Goal: Transaction & Acquisition: Subscribe to service/newsletter

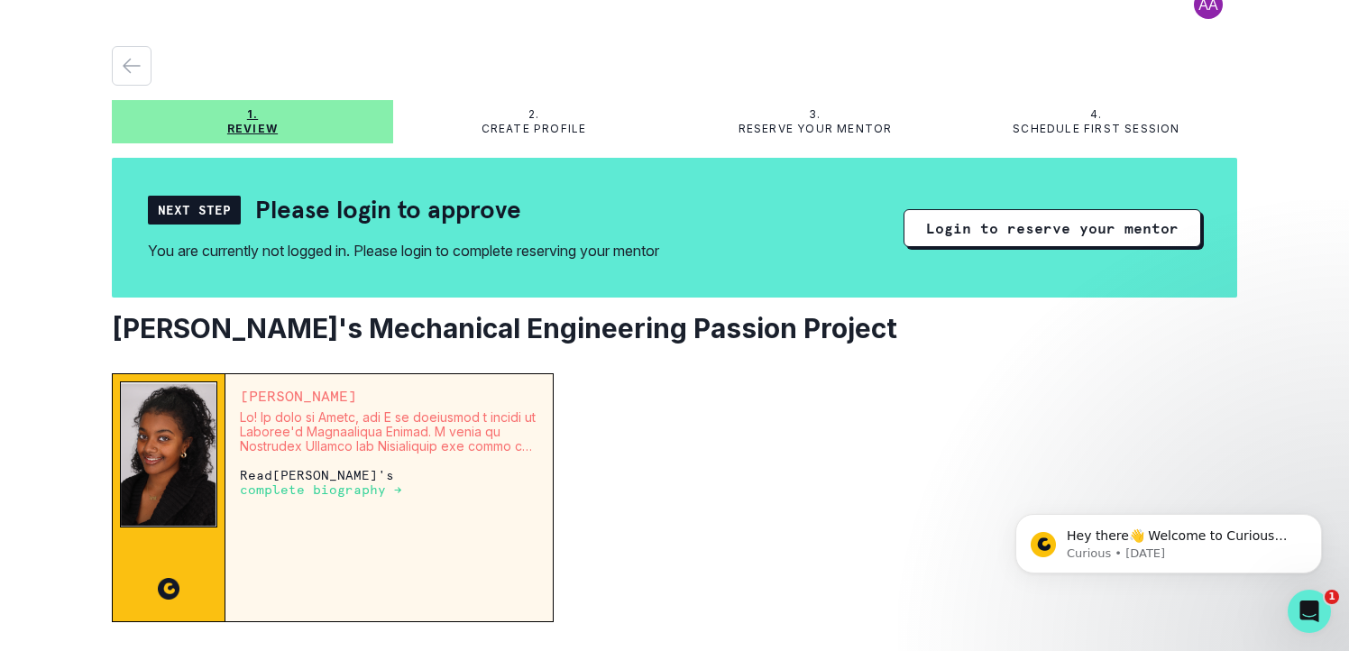
scroll to position [43, 0]
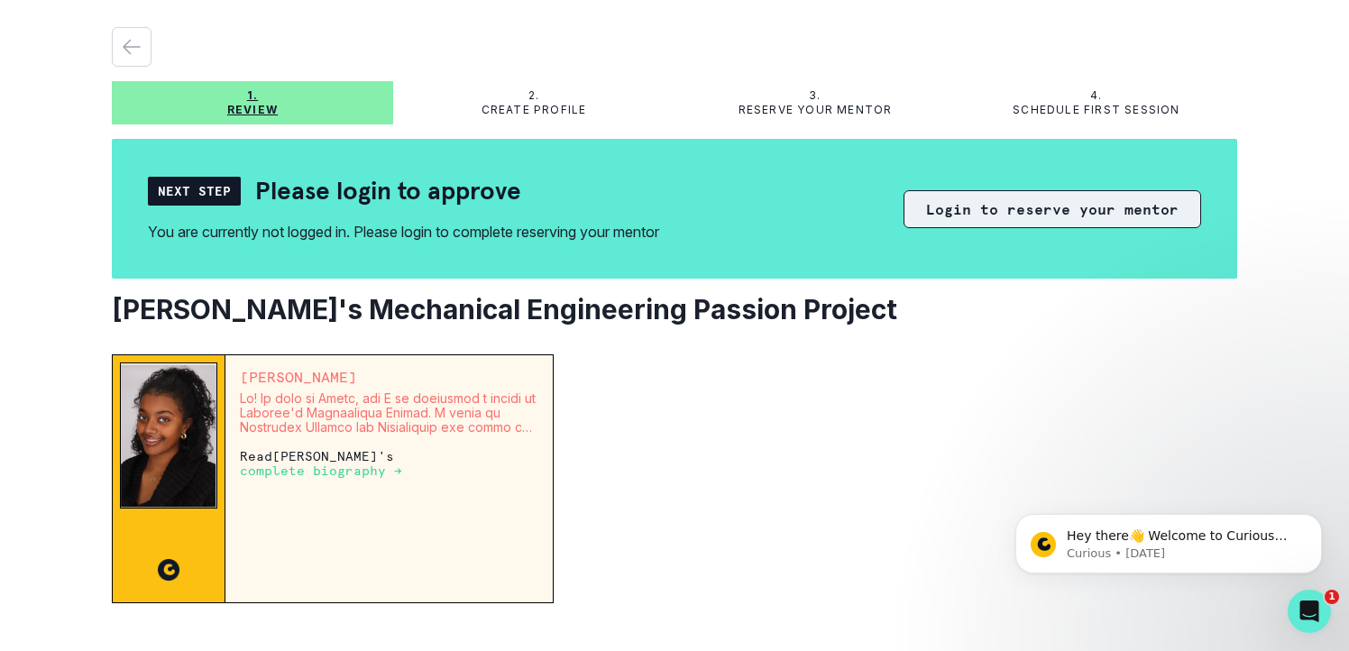
click at [985, 205] on button "Login to reserve your mentor" at bounding box center [1053, 209] width 298 height 38
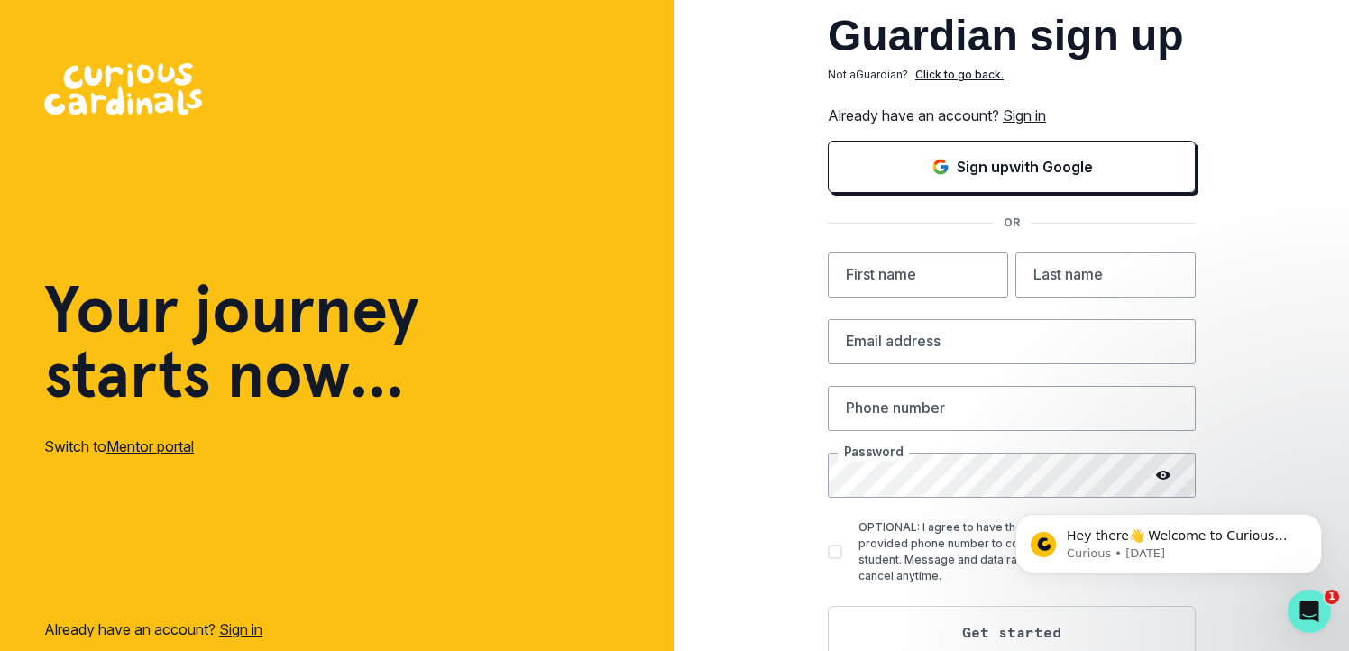
drag, startPoint x: 1011, startPoint y: 185, endPoint x: 1137, endPoint y: 72, distance: 169.3
click at [1137, 72] on div "Guardian sign up Not a Guardian ? Click to go back. Already have an account? Si…" at bounding box center [1012, 358] width 368 height 689
click at [1021, 114] on link "Sign in" at bounding box center [1024, 115] width 43 height 18
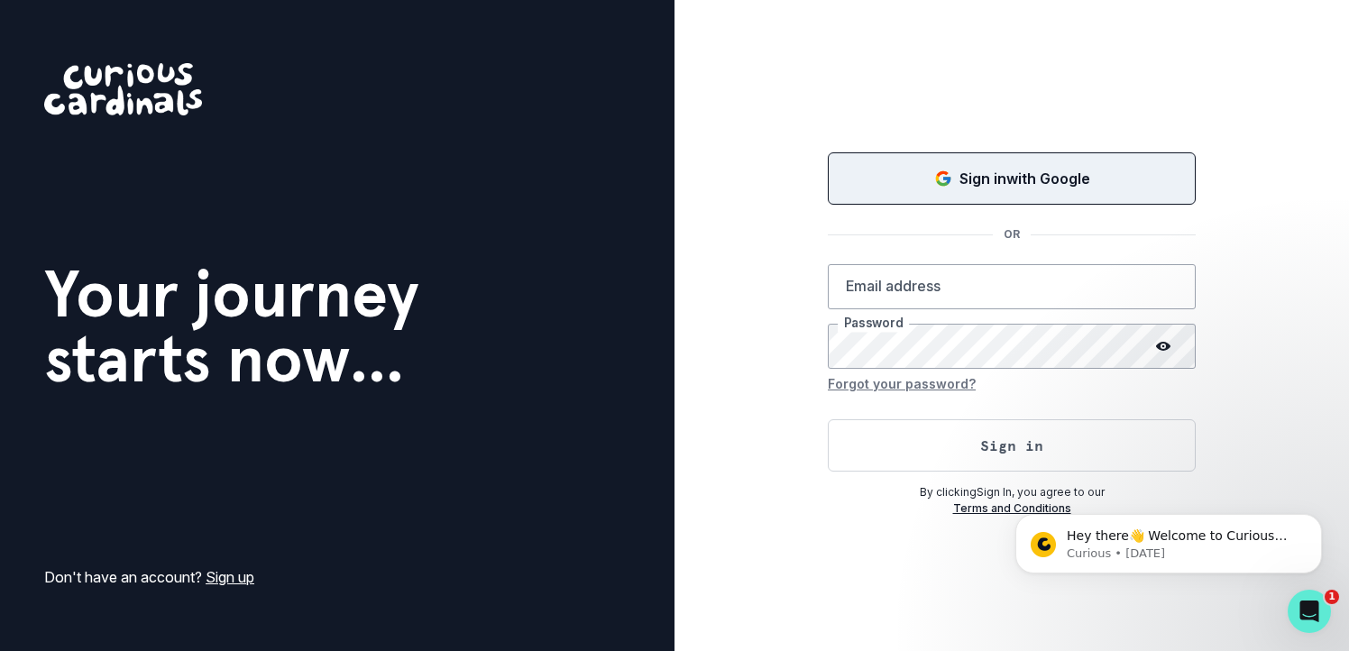
click at [998, 176] on p "Sign in with Google" at bounding box center [1025, 179] width 131 height 22
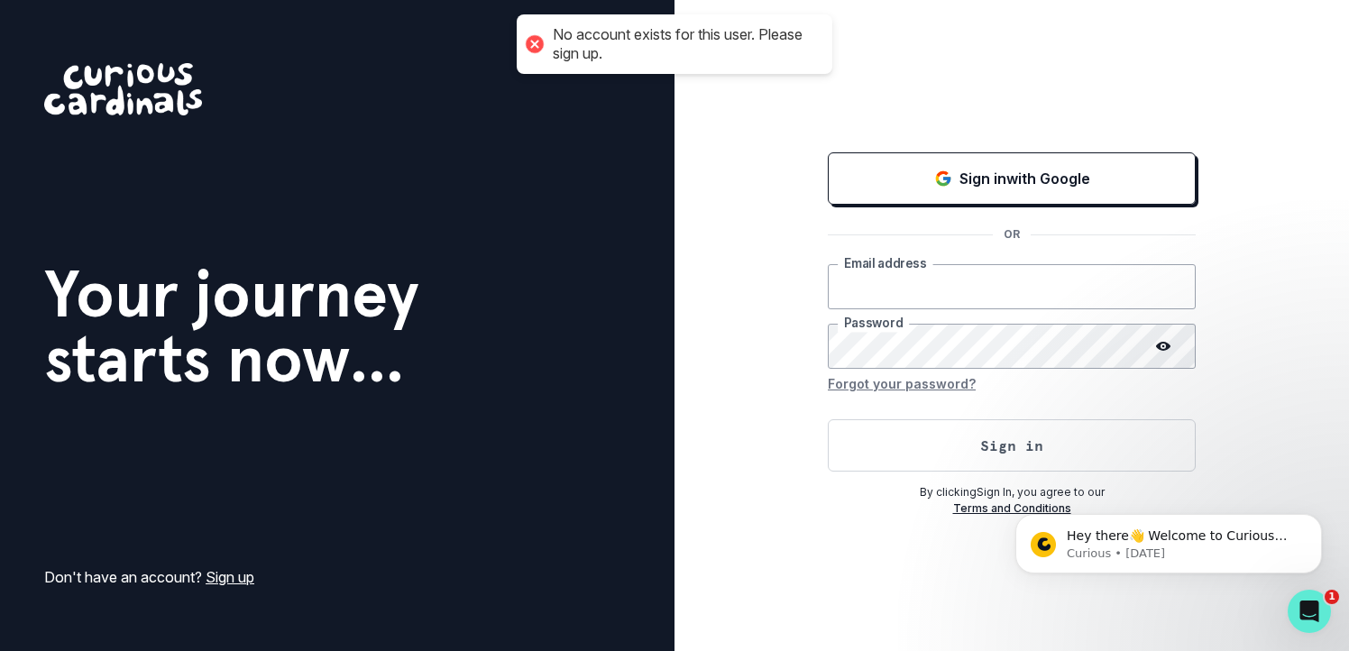
click at [942, 286] on input "email" at bounding box center [1012, 286] width 368 height 45
click at [0, 650] on com-1password-button at bounding box center [0, 651] width 0 height 0
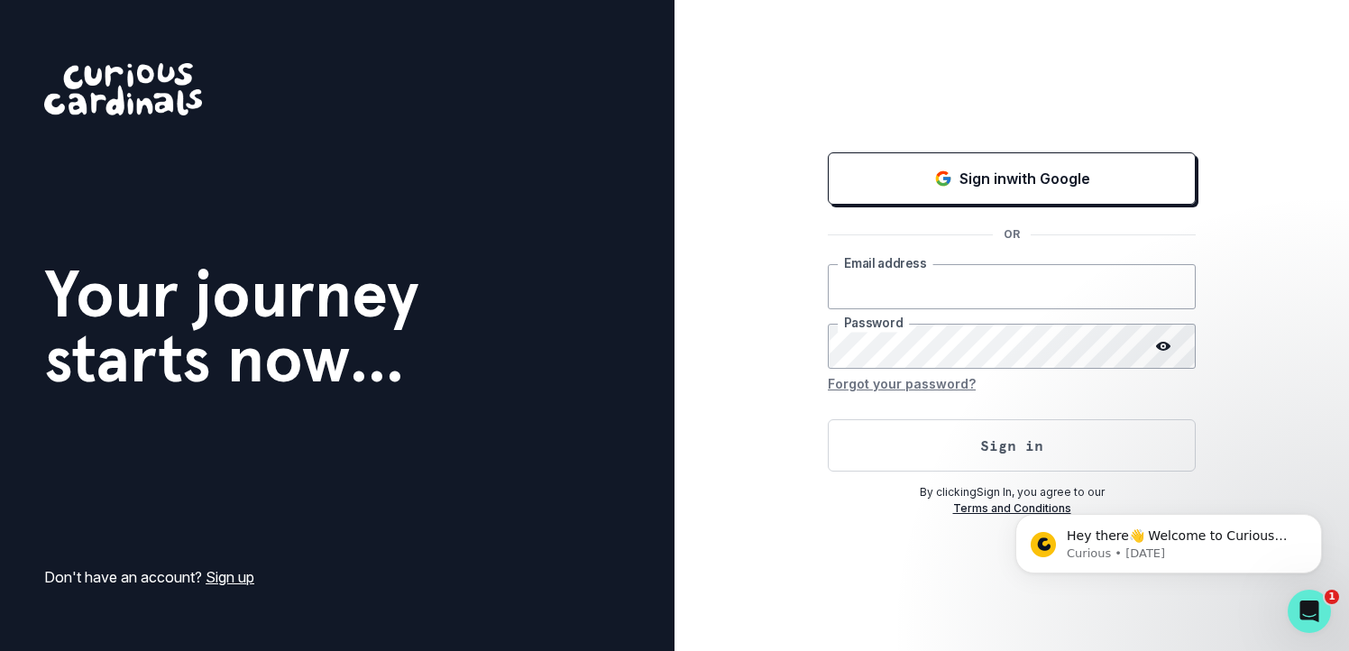
click at [0, 650] on com-1password-button at bounding box center [0, 651] width 0 height 0
click at [1109, 286] on input "email" at bounding box center [1012, 286] width 368 height 45
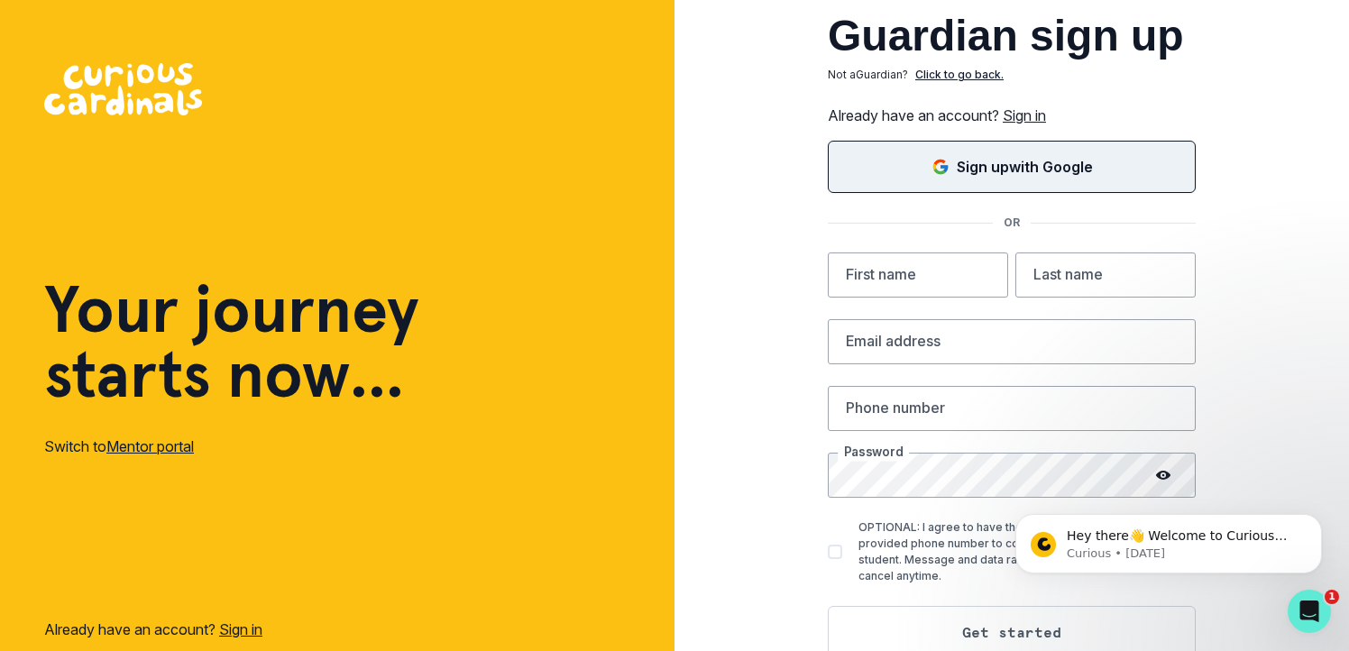
click at [982, 163] on p "Sign up with Google" at bounding box center [1025, 167] width 136 height 22
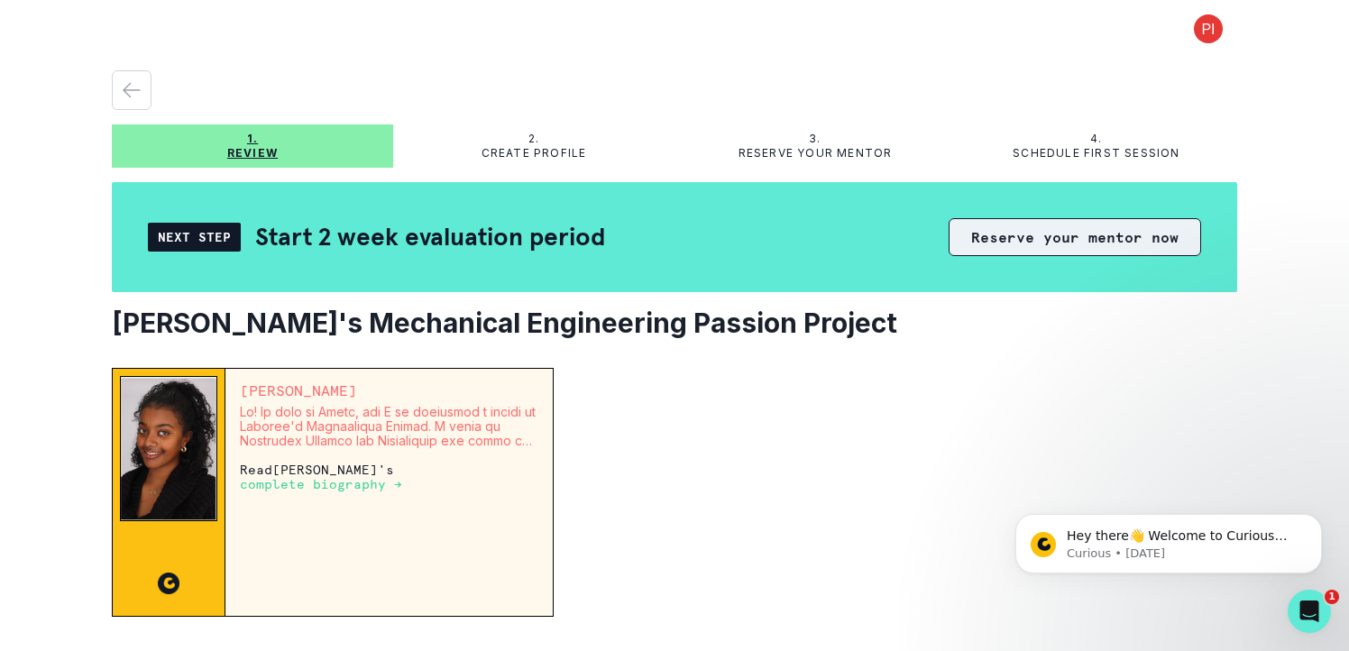
click at [1019, 227] on button "Reserve your mentor now" at bounding box center [1075, 237] width 253 height 38
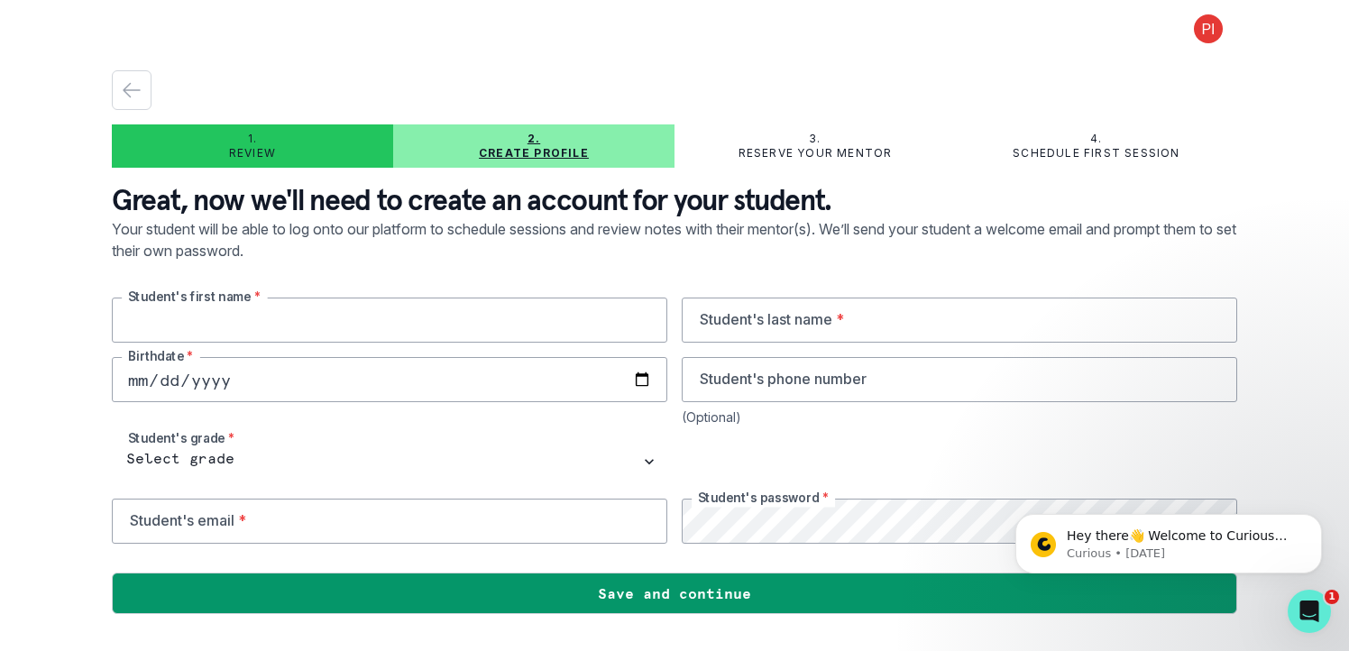
click at [428, 321] on input "text" at bounding box center [390, 320] width 556 height 45
type input "Sahar"
type input "Inghelbrecht"
type input "[DATE]"
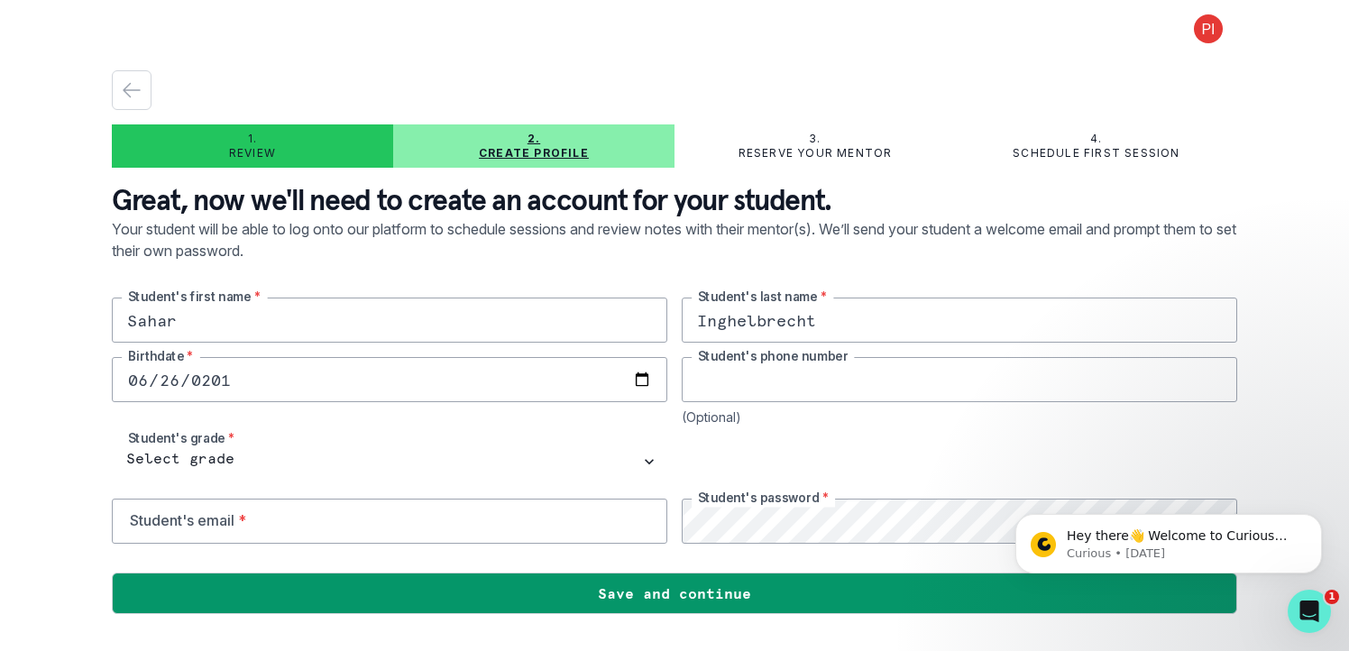
click at [888, 385] on input "tel" at bounding box center [960, 379] width 556 height 45
type input "6287588195"
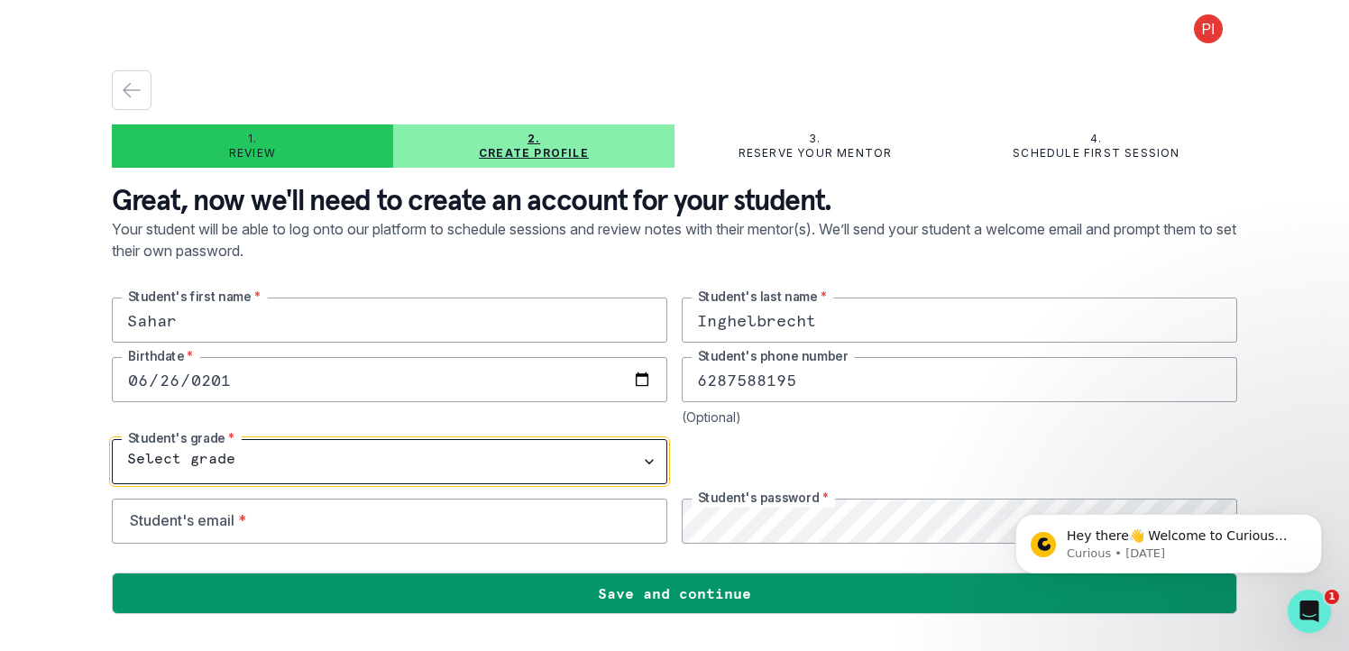
click at [290, 453] on select "Select grade 1st Grade 2nd Grade 3rd Grade 4th Grade 5th Grade 6th Grade 7th Gr…" at bounding box center [390, 461] width 556 height 45
select select "9th Grade"
click at [112, 439] on select "Select grade 1st Grade 2nd Grade 3rd Grade 4th Grade 5th Grade 6th Grade 7th Gr…" at bounding box center [390, 461] width 556 height 45
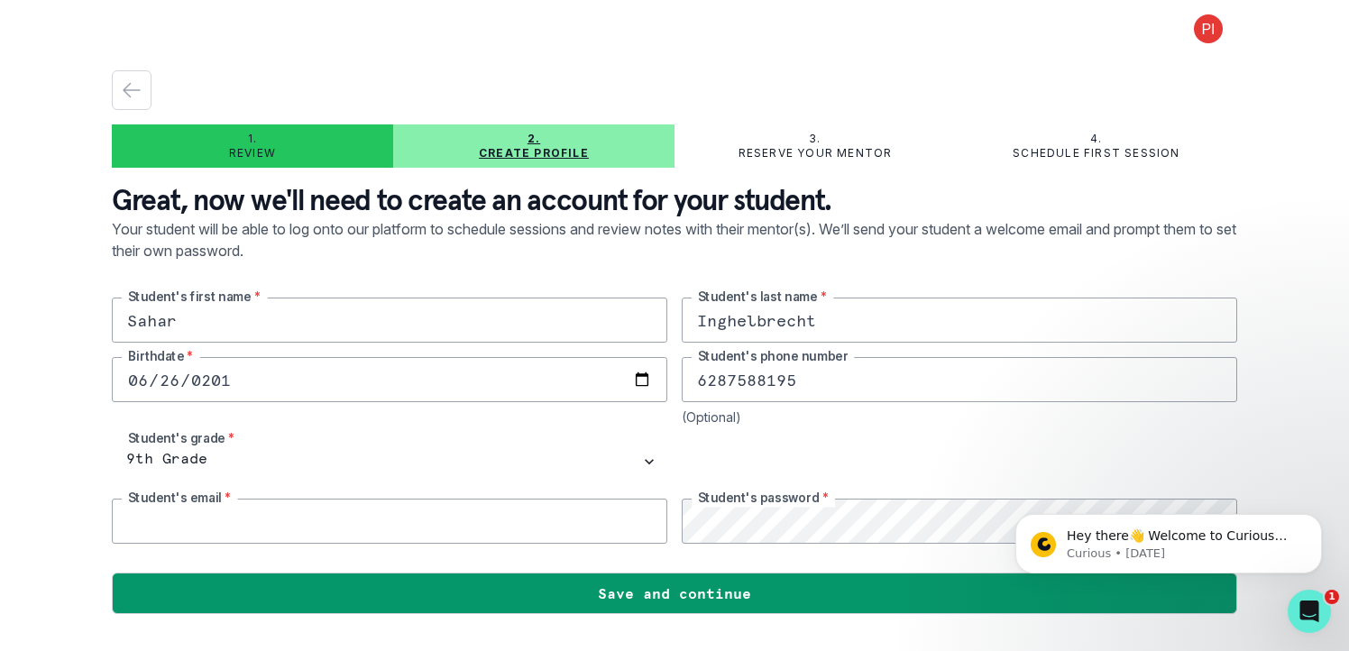
click at [432, 518] on input "email" at bounding box center [390, 521] width 556 height 45
type input "[EMAIL_ADDRESS][DOMAIN_NAME]"
click at [953, 440] on div at bounding box center [960, 461] width 556 height 45
click at [1148, 418] on div "(Optional)" at bounding box center [960, 416] width 556 height 15
click at [1312, 519] on icon "Dismiss notification" at bounding box center [1317, 519] width 10 height 10
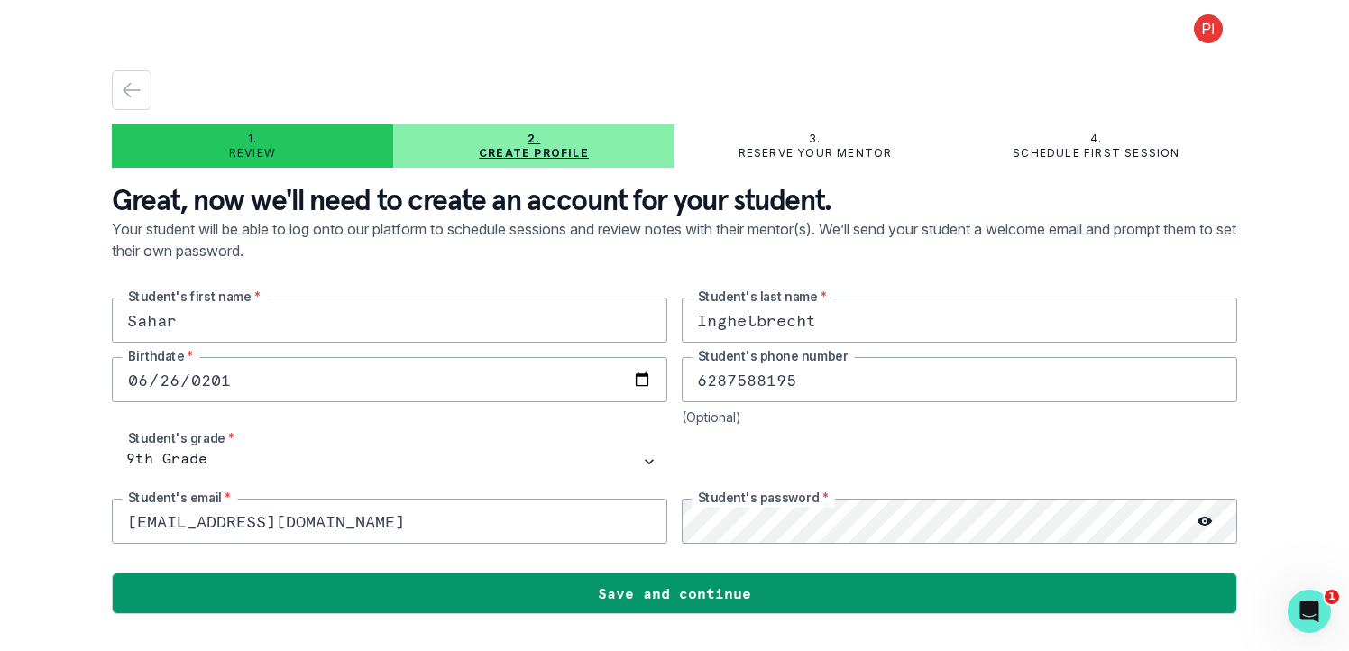
click at [1203, 518] on icon at bounding box center [1205, 521] width 14 height 9
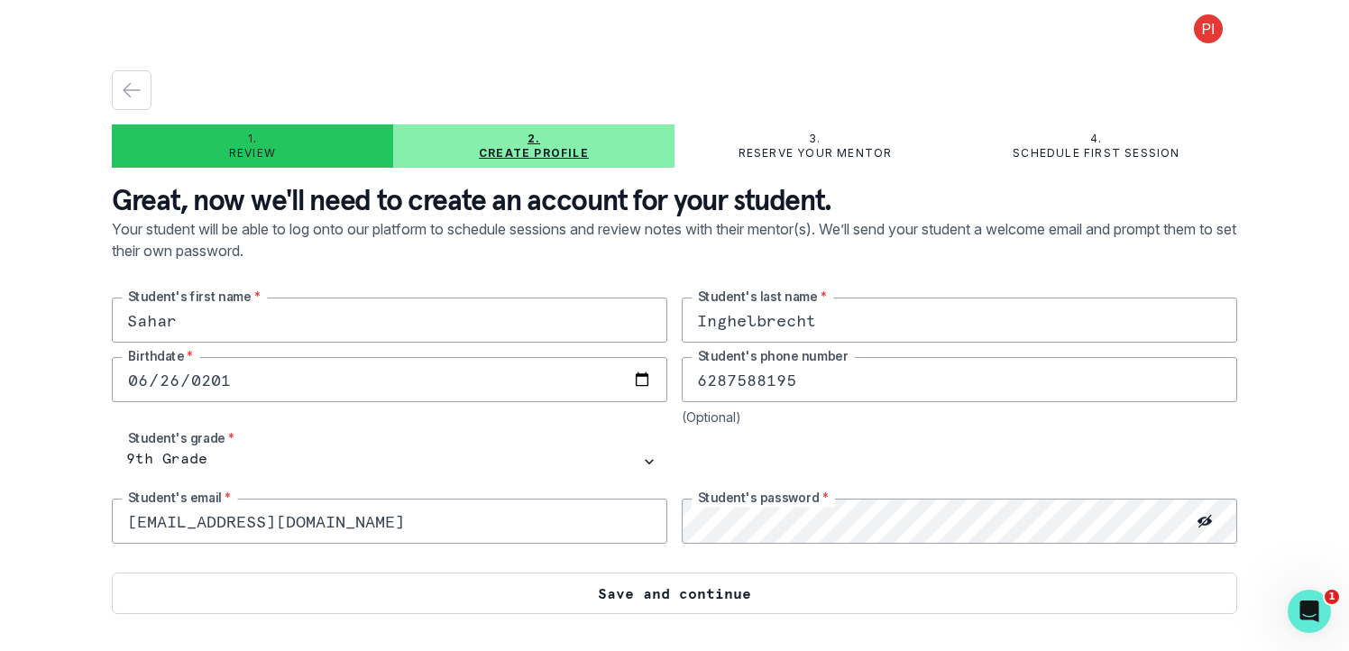
click at [762, 598] on button "Save and continue" at bounding box center [675, 593] width 1126 height 41
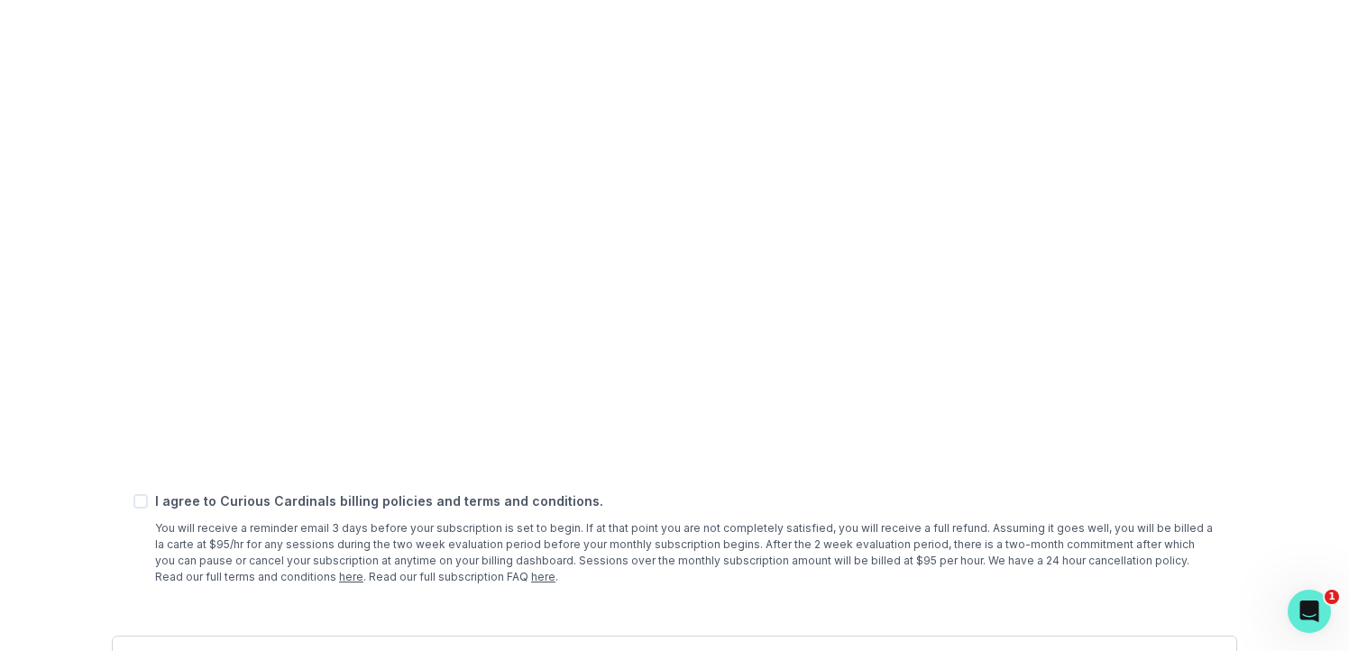
scroll to position [736, 0]
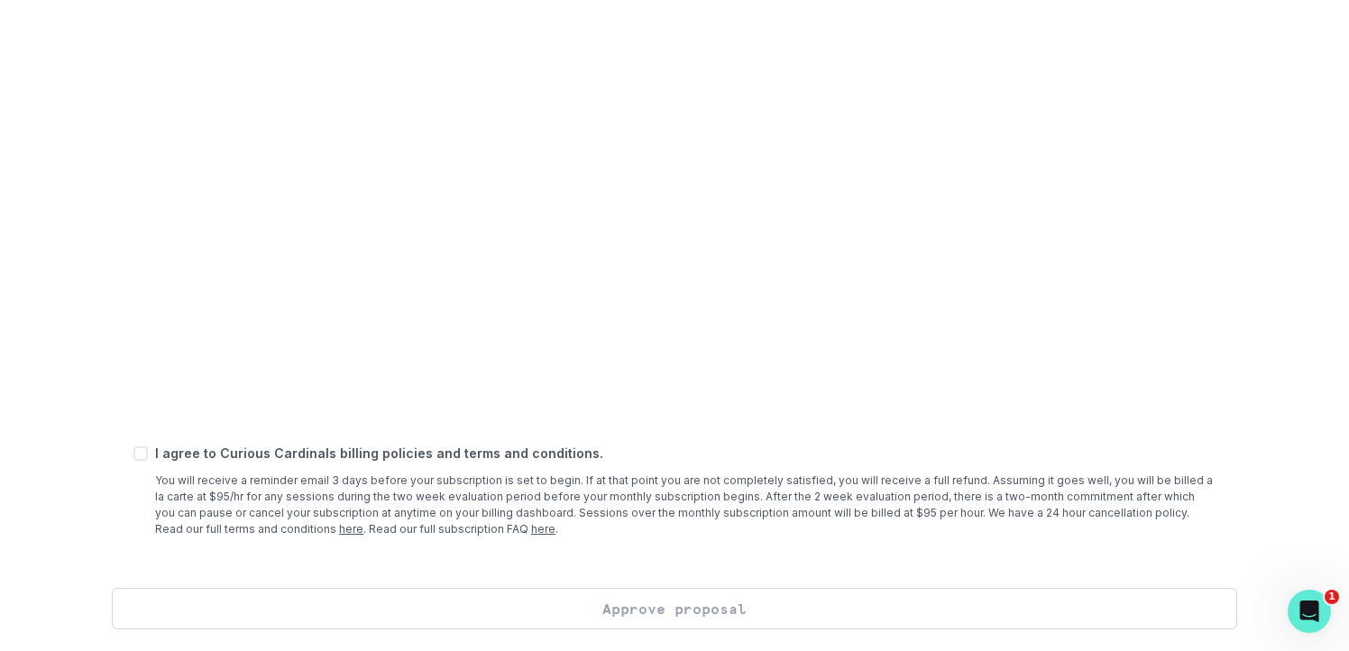
click at [139, 458] on span at bounding box center [140, 453] width 14 height 14
click at [133, 455] on input "checkbox" at bounding box center [133, 454] width 1 height 1
checkbox input "true"
click at [624, 604] on button "Approve proposal" at bounding box center [675, 608] width 1126 height 41
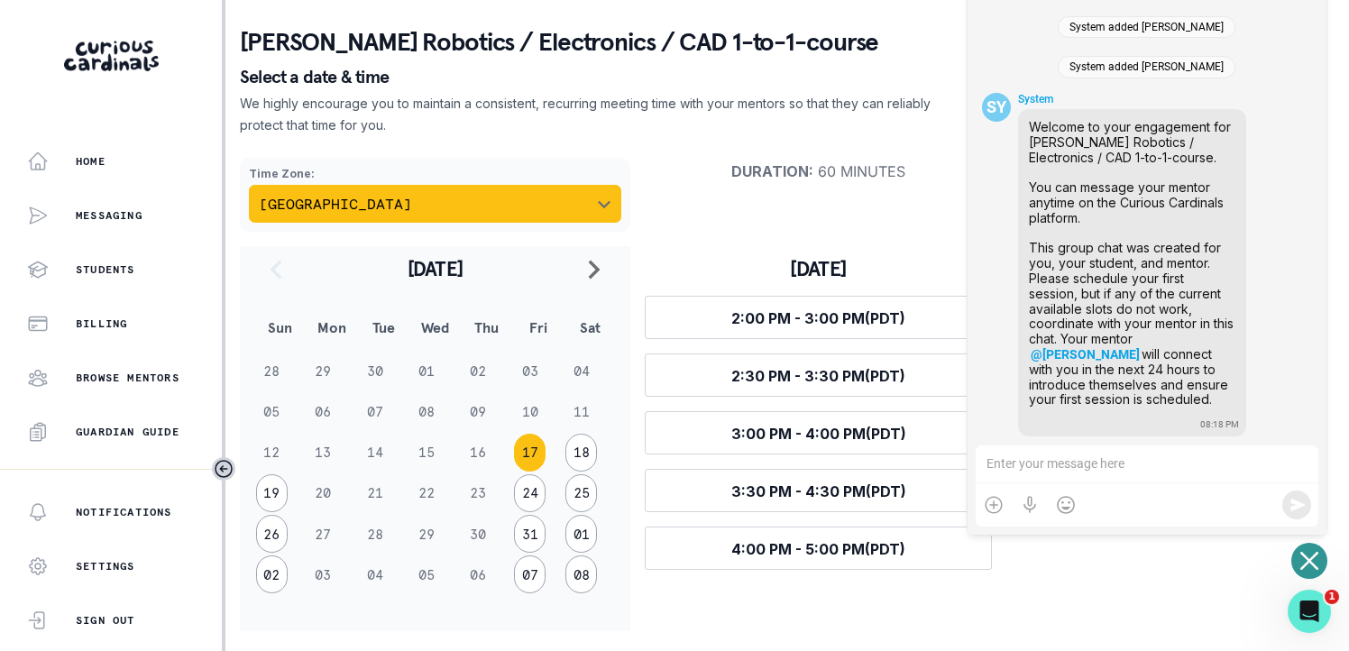
scroll to position [68, 0]
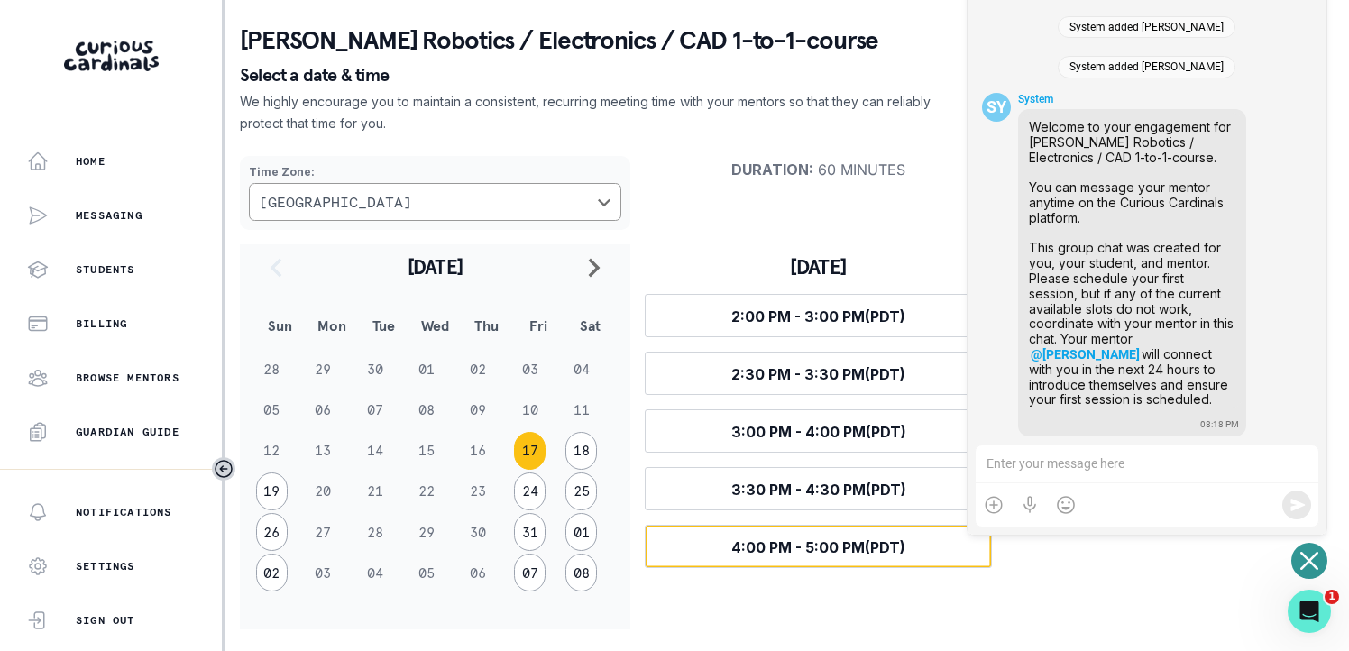
click at [854, 550] on span "4:00 PM - 5:00 PM (PDT)" at bounding box center [818, 547] width 174 height 18
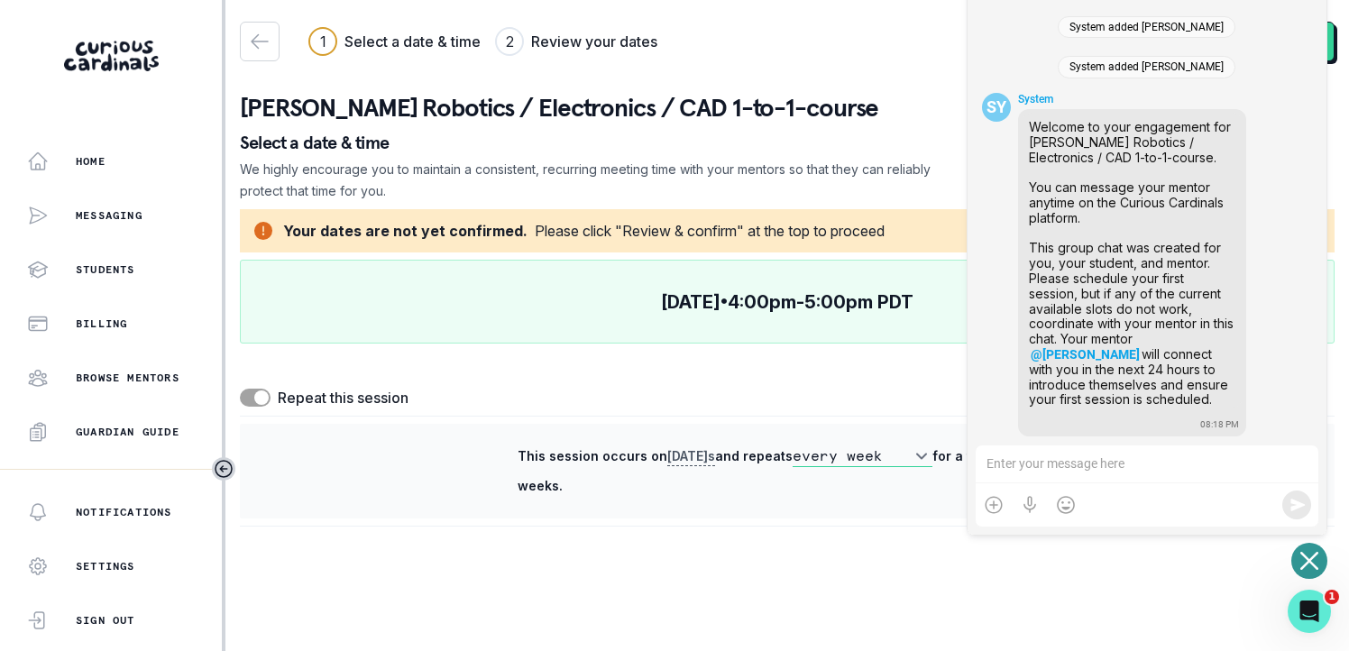
scroll to position [0, 0]
click at [636, 544] on div "1 Select a date & time 2 Review your dates Continue [PERSON_NAME] Robotics / El…" at bounding box center [787, 274] width 1095 height 548
click at [1314, 558] on icon "Open or close messaging widget" at bounding box center [1309, 561] width 18 height 18
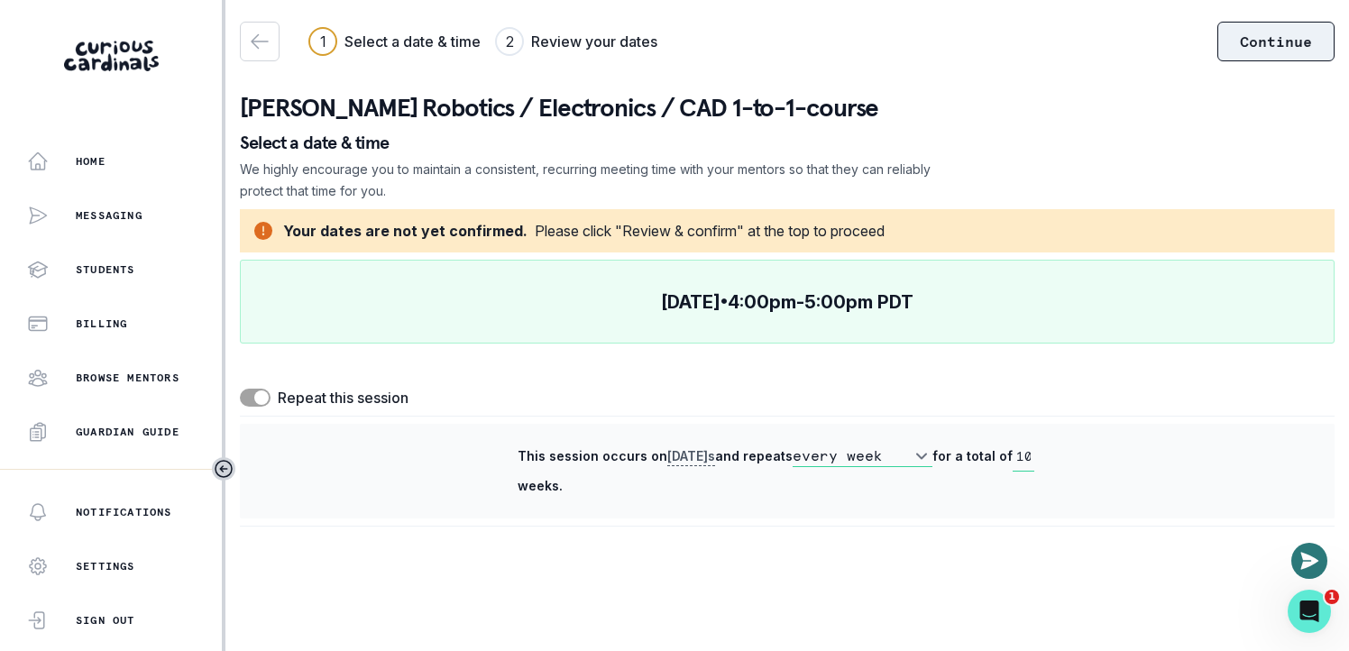
click at [1283, 52] on button "Continue" at bounding box center [1276, 42] width 117 height 40
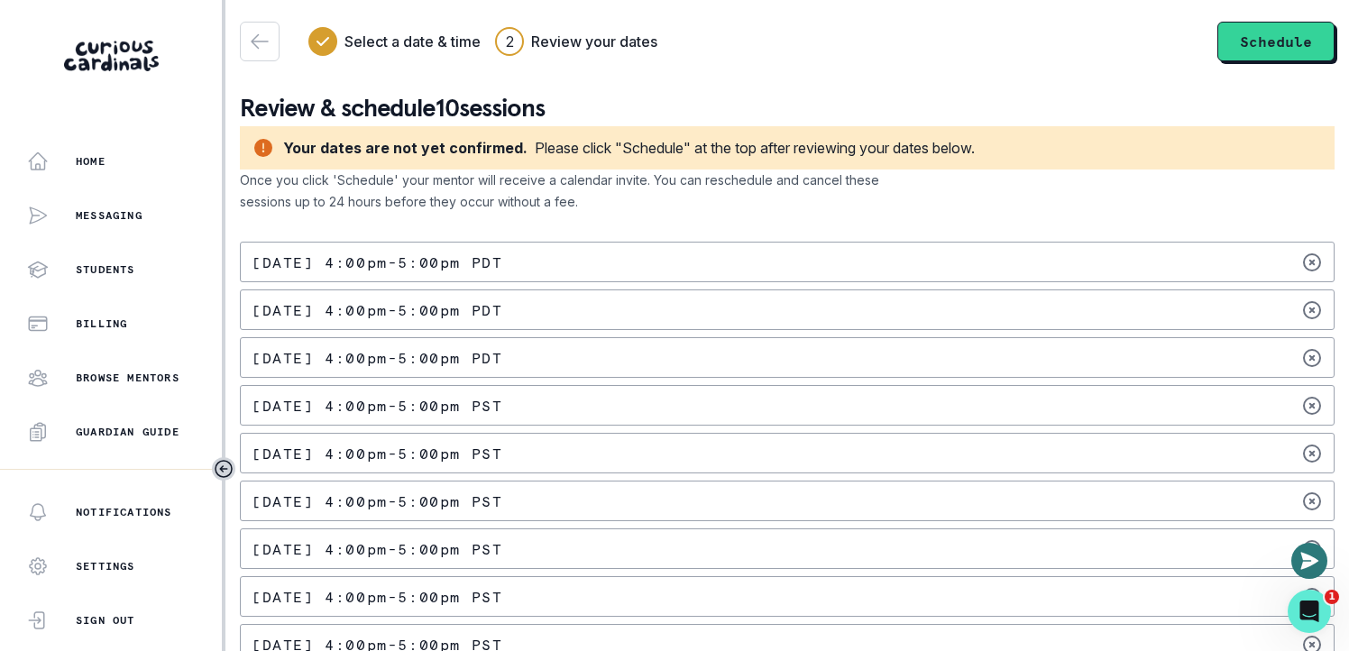
click at [1218, 87] on form "Review & schedule 10 sessions Your dates are not yet confirmed. Please click "S…" at bounding box center [787, 391] width 1095 height 644
click at [1265, 44] on button "Schedule" at bounding box center [1276, 42] width 117 height 40
